Goal: Book appointment/travel/reservation

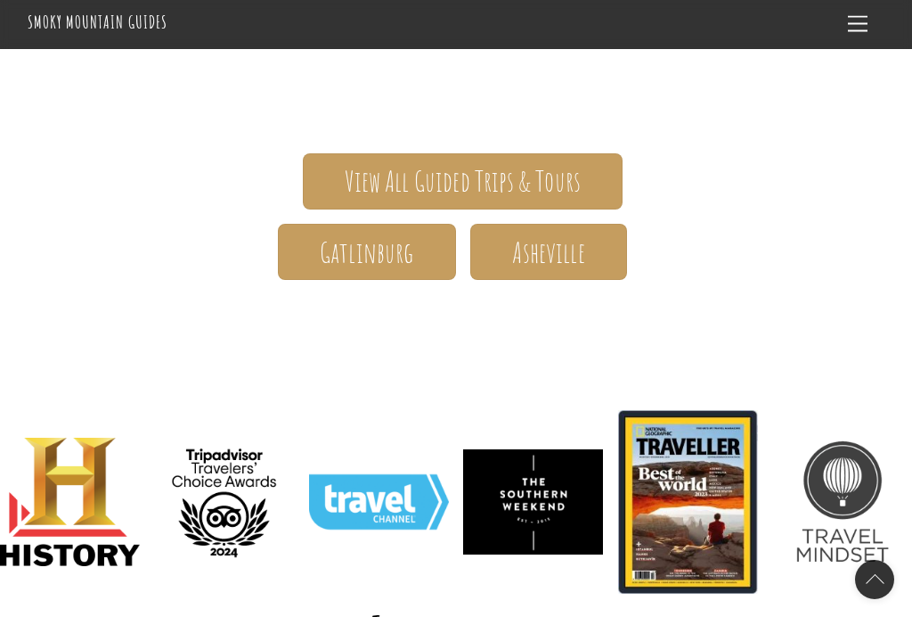
scroll to position [252, 0]
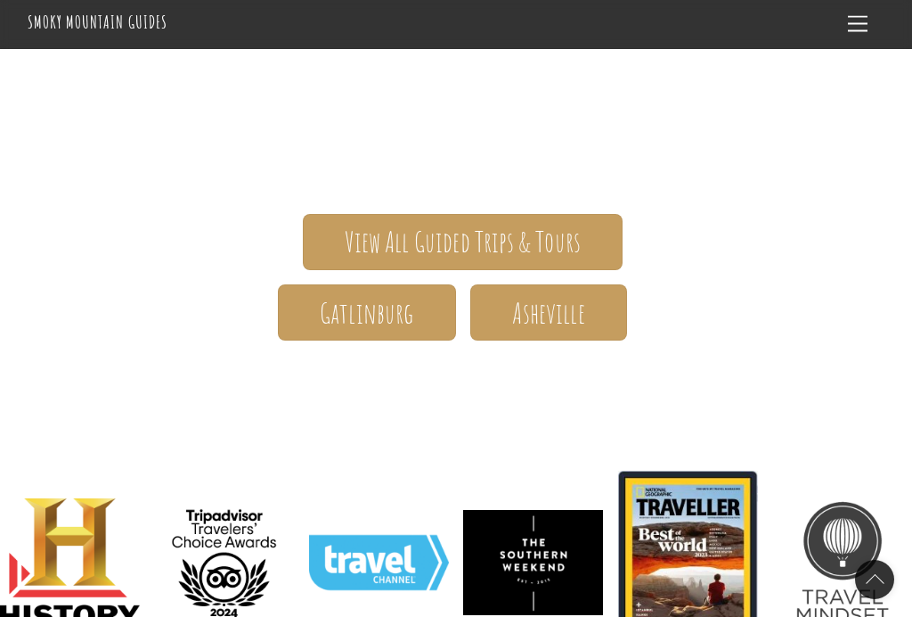
click at [362, 320] on span "Gatlinburg" at bounding box center [367, 313] width 94 height 19
click at [564, 317] on span "Asheville" at bounding box center [548, 313] width 72 height 19
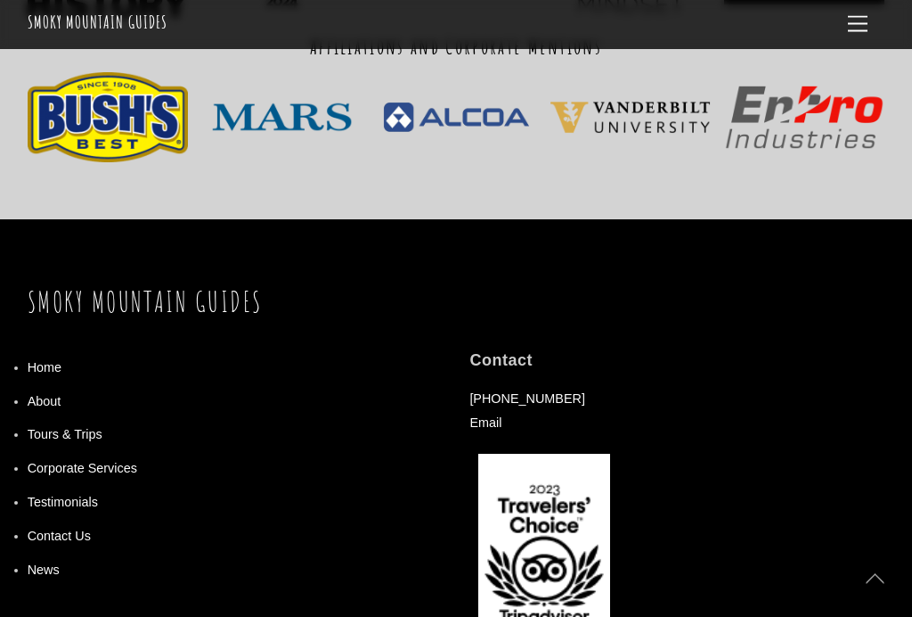
scroll to position [1272, 0]
click at [65, 433] on link "Tours & Trips" at bounding box center [65, 434] width 75 height 14
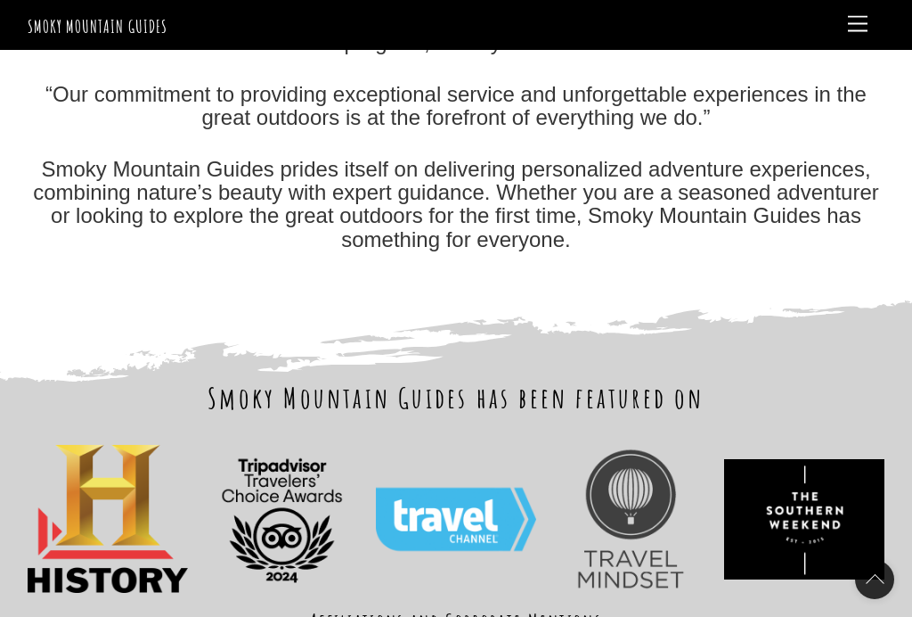
scroll to position [687, 0]
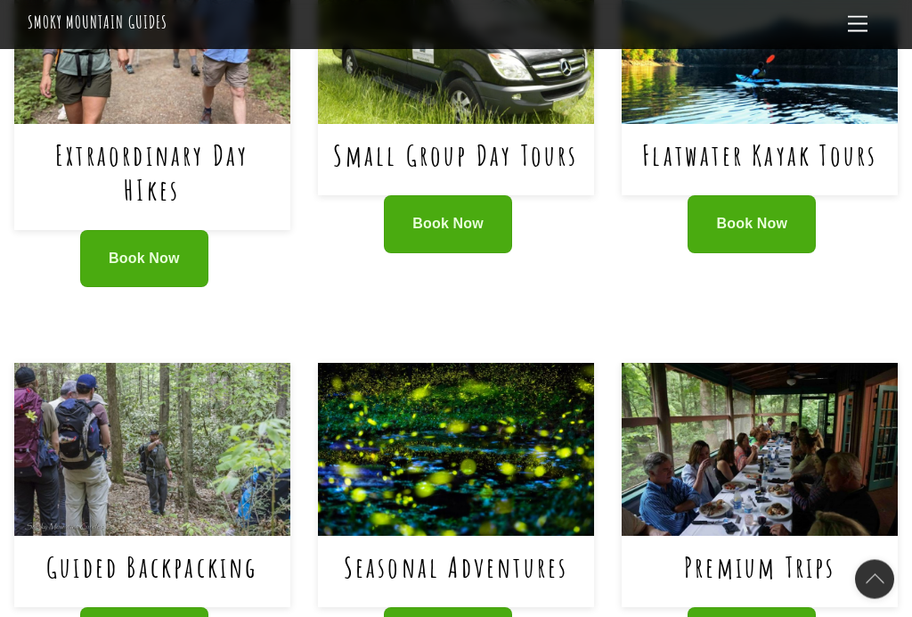
scroll to position [1022, 0]
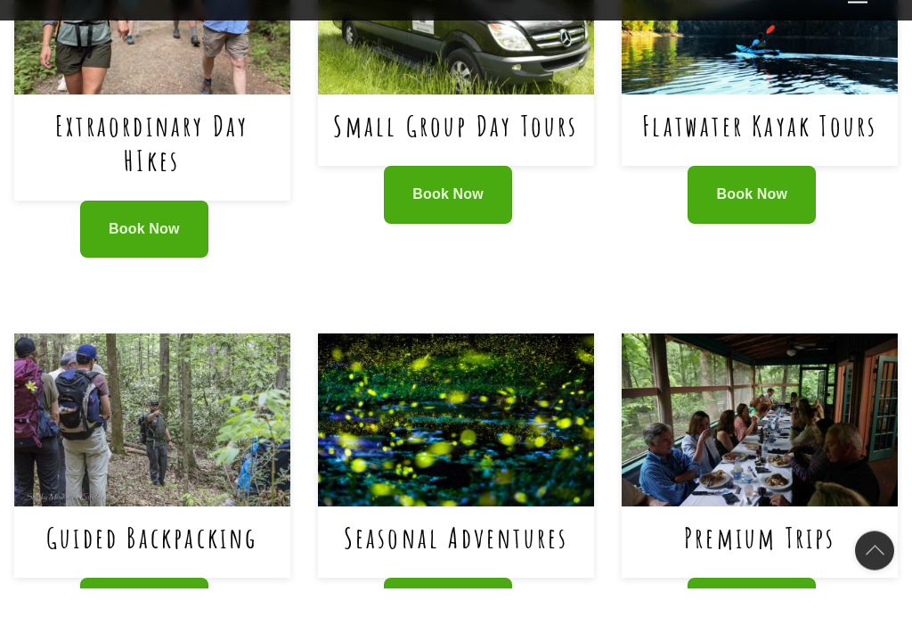
scroll to position [1053, 0]
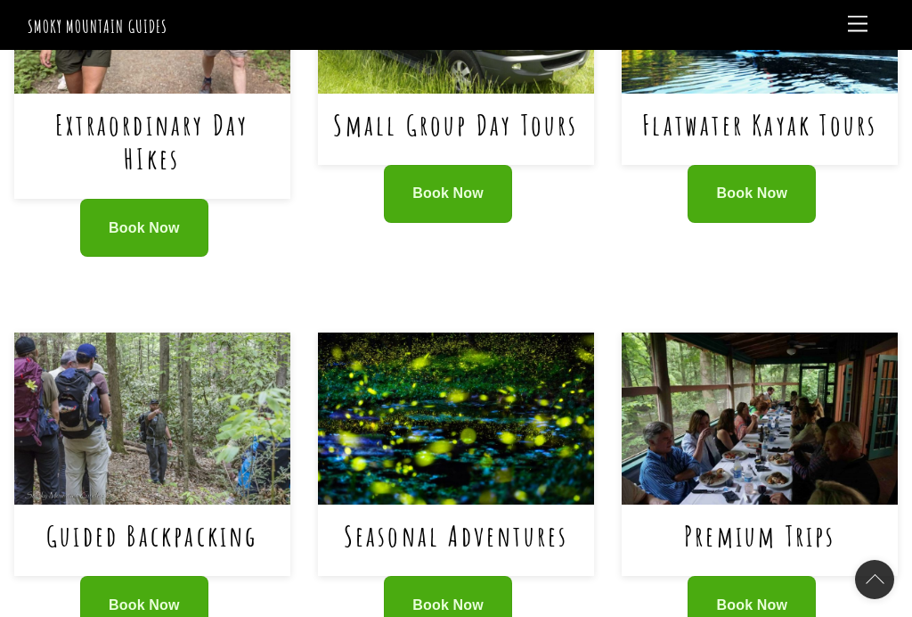
click at [463, 596] on span "Book Now" at bounding box center [448, 605] width 71 height 19
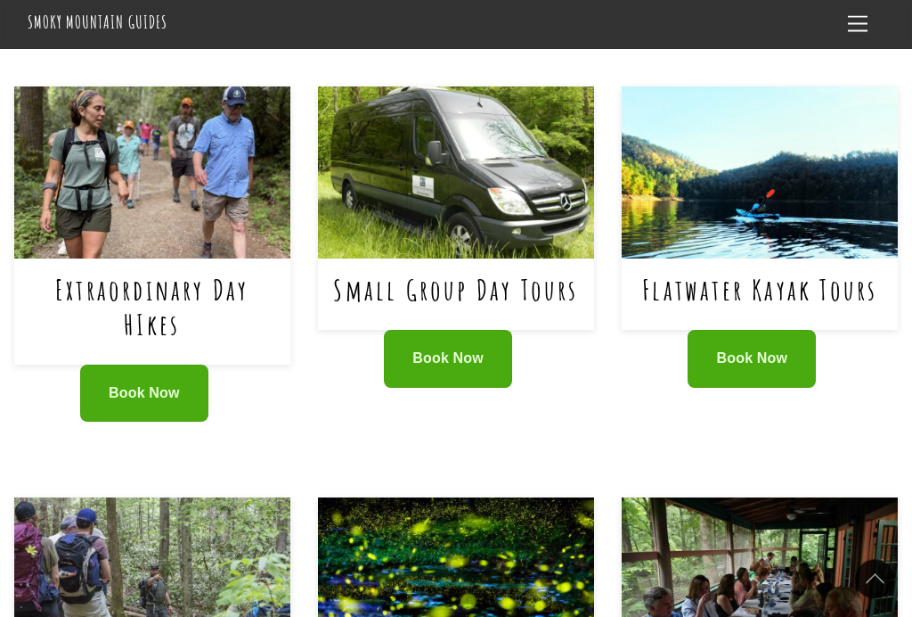
scroll to position [803, 0]
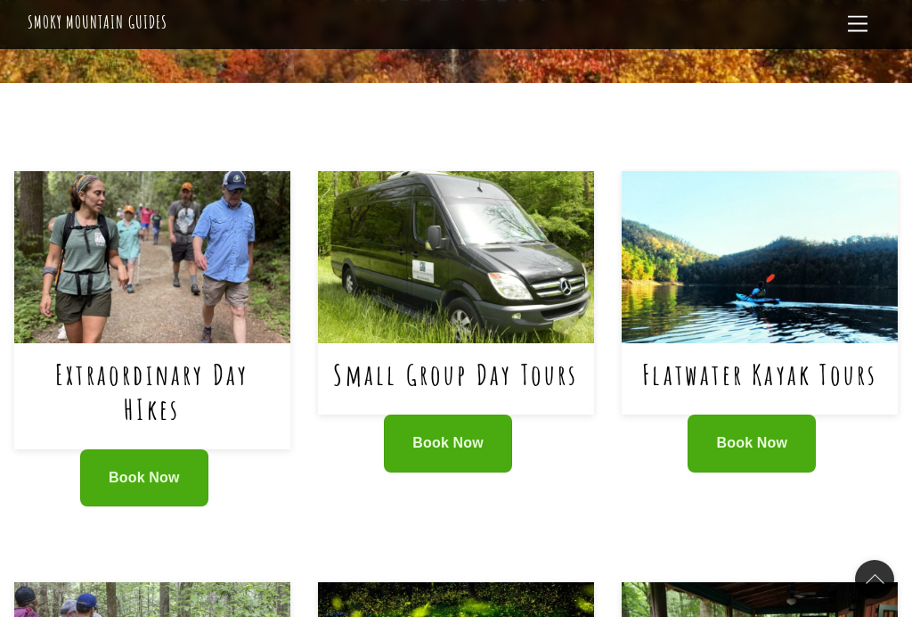
click at [457, 434] on span "Book Now" at bounding box center [448, 443] width 71 height 19
